Goal: Task Accomplishment & Management: Manage account settings

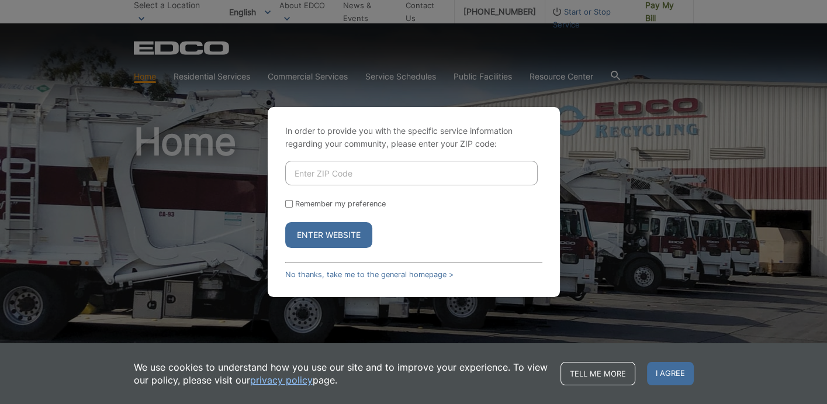
click at [315, 172] on input "Enter ZIP Code" at bounding box center [411, 173] width 253 height 25
type input "92003"
click at [285, 222] on button "Enter Website" at bounding box center [328, 235] width 87 height 26
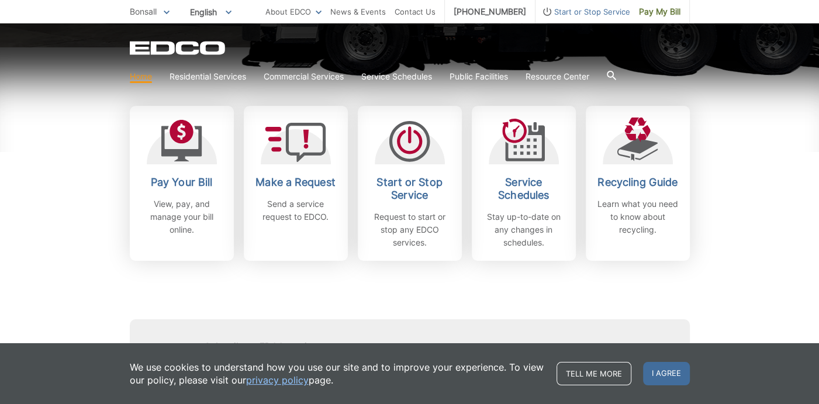
scroll to position [368, 0]
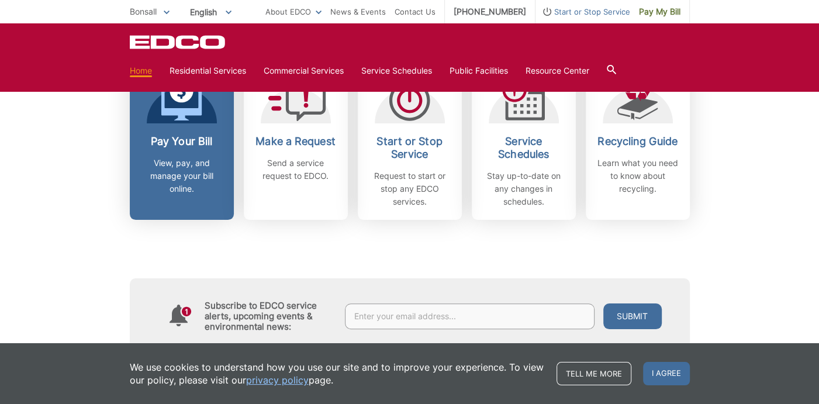
click at [197, 157] on p "View, pay, and manage your bill online." at bounding box center [182, 176] width 87 height 39
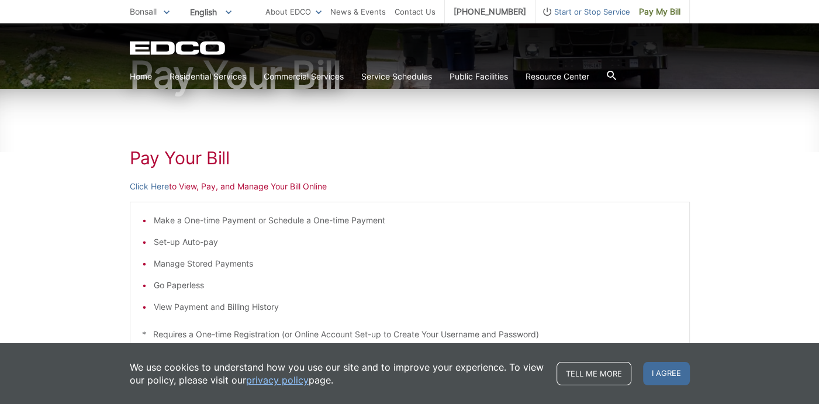
scroll to position [114, 0]
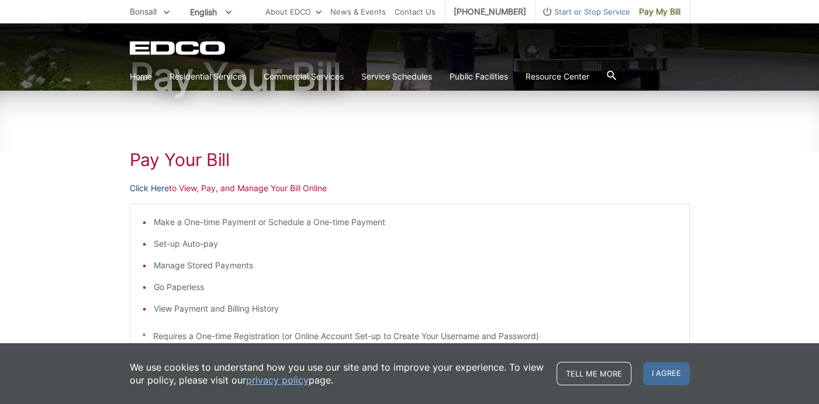
click at [157, 191] on link "Click Here" at bounding box center [149, 188] width 39 height 13
